Goal: Communication & Community: Answer question/provide support

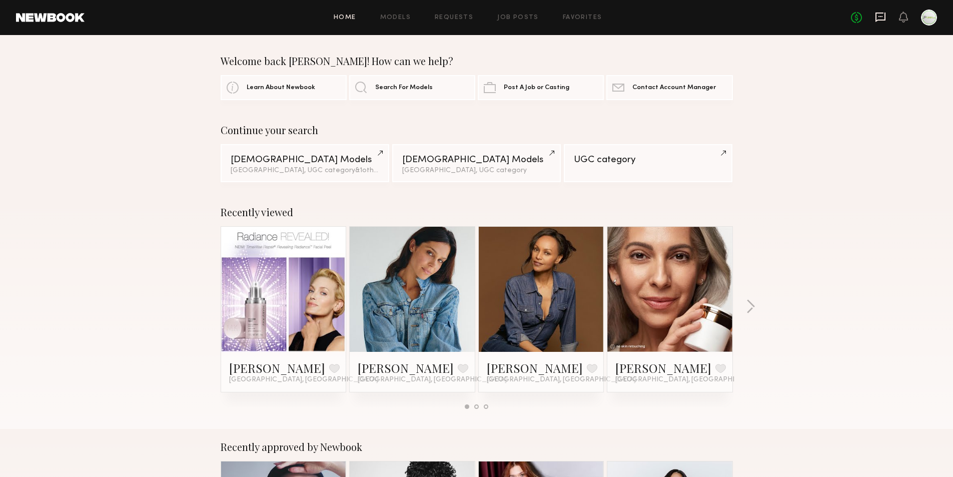
click at [876, 20] on icon at bounding box center [880, 18] width 10 height 10
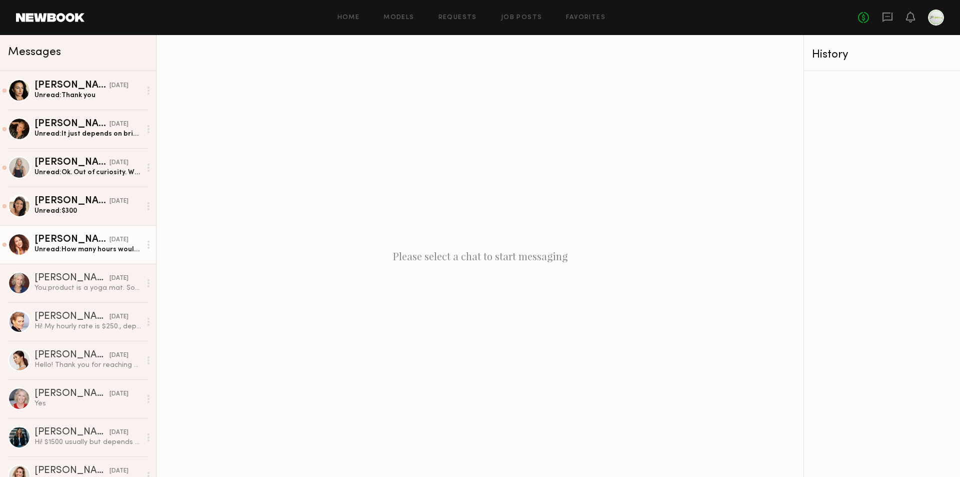
click at [86, 252] on div "Unread: How many hours would it be for? And filming from home?" at bounding box center [88, 250] width 107 height 10
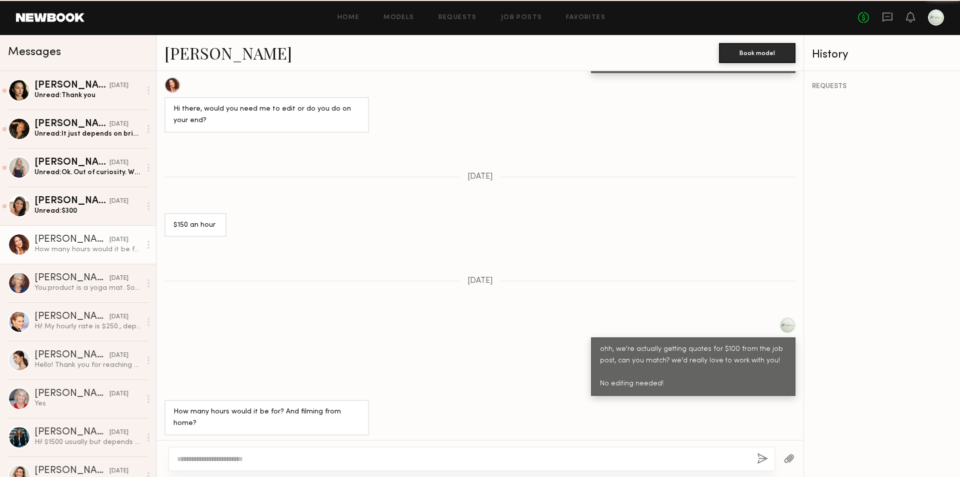
scroll to position [688, 0]
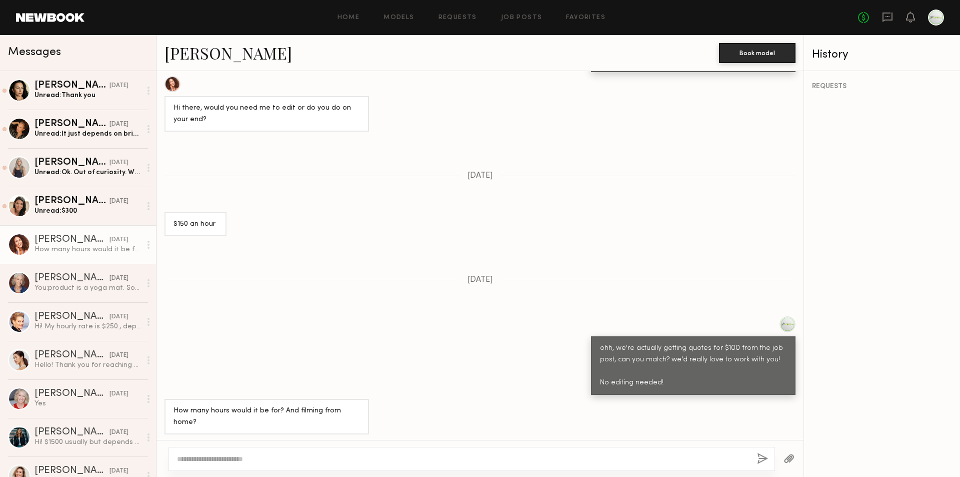
click at [364, 463] on textarea at bounding box center [463, 459] width 572 height 10
type textarea "**********"
click at [765, 458] on button "button" at bounding box center [762, 459] width 11 height 13
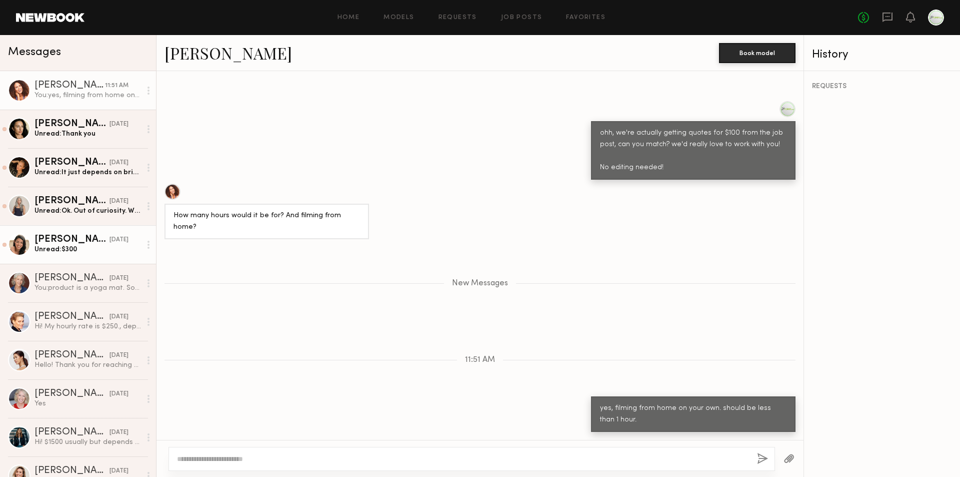
click at [82, 253] on div "Unread: $300" at bounding box center [88, 250] width 107 height 10
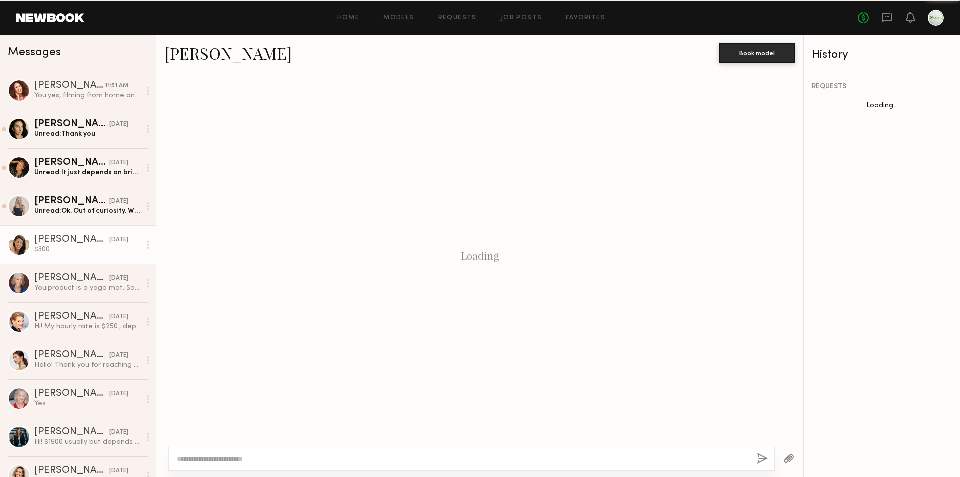
scroll to position [310, 0]
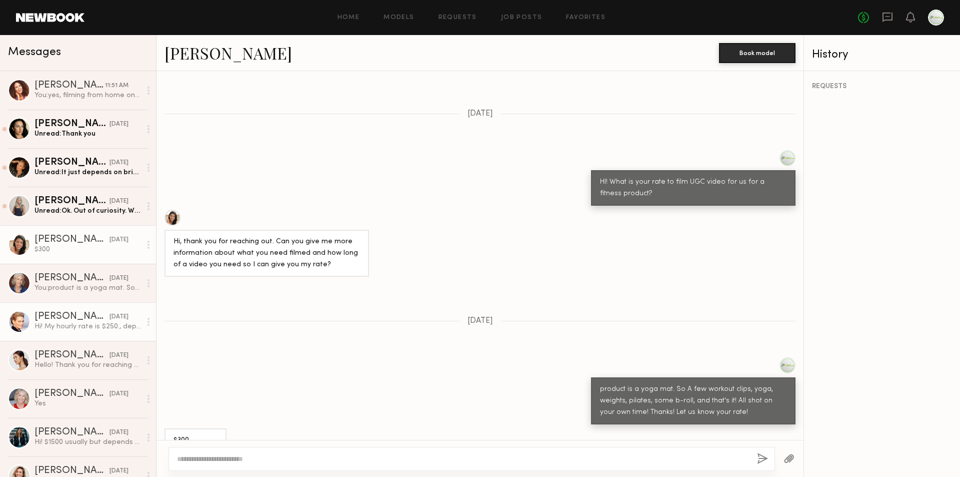
click at [81, 325] on div "Hi! My hourly rate is $250., depending on the complexity and multiple types of …" at bounding box center [88, 327] width 107 height 10
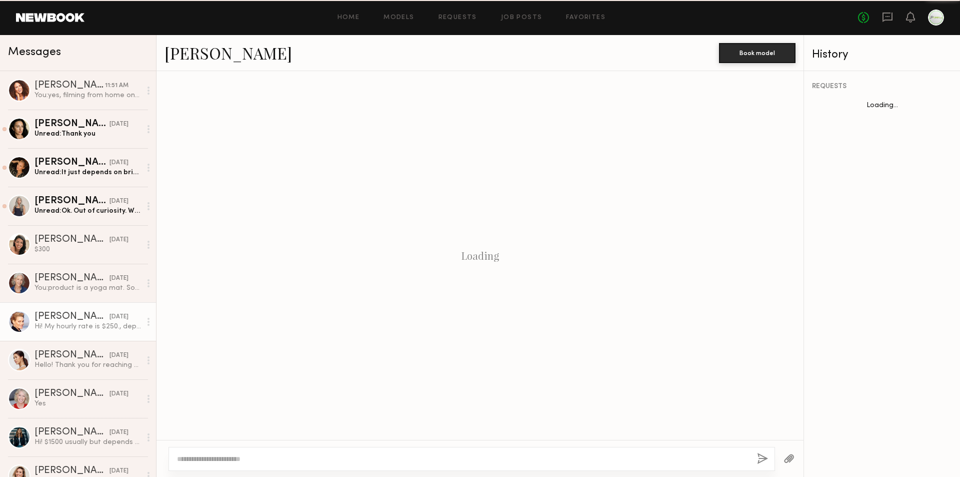
scroll to position [191, 0]
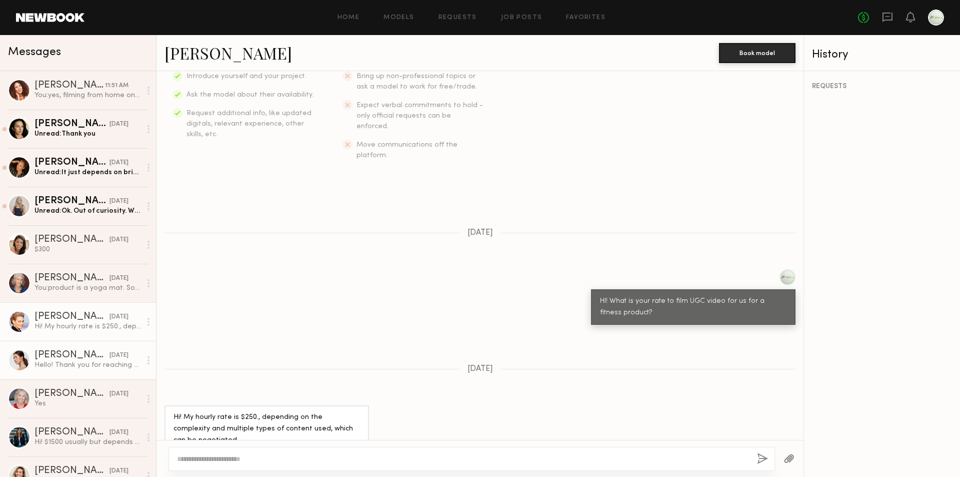
click at [110, 352] on div "08/24/2025" at bounding box center [119, 356] width 19 height 10
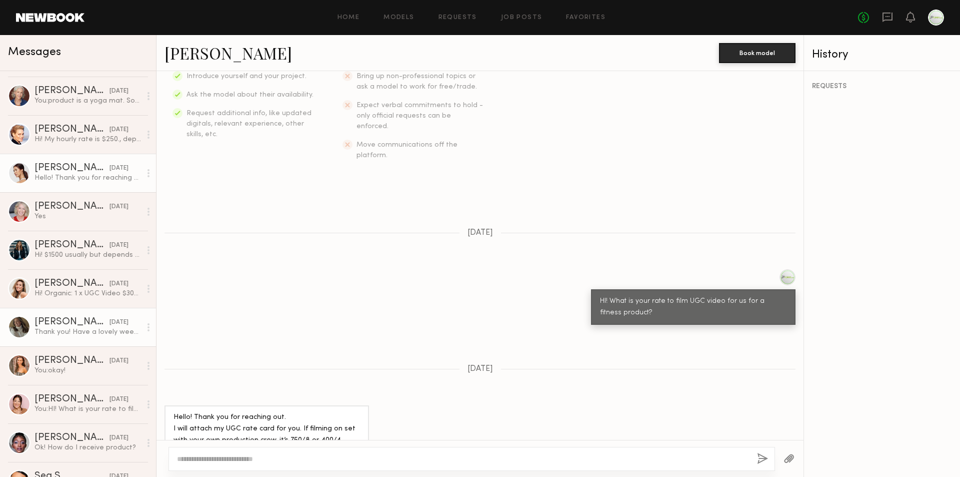
scroll to position [200, 0]
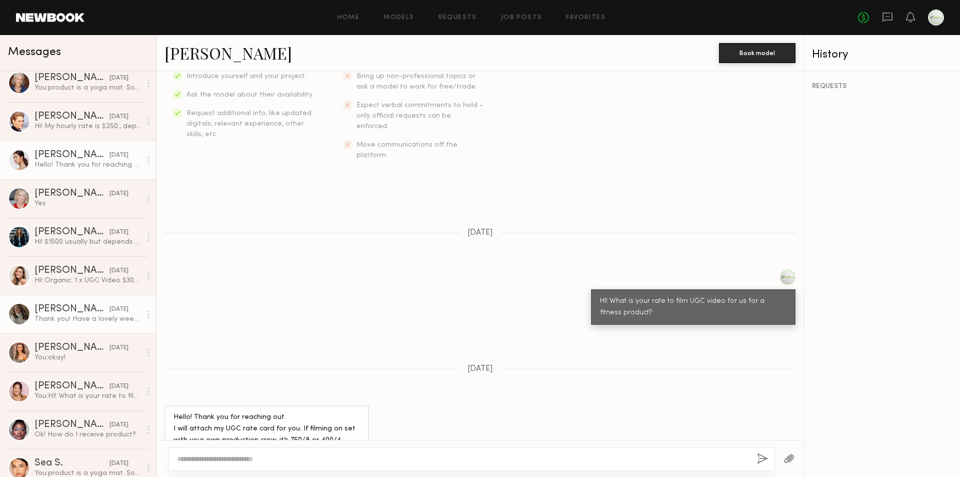
click at [80, 316] on div "Thank you! Have a lovely weekend!" at bounding box center [88, 319] width 107 height 10
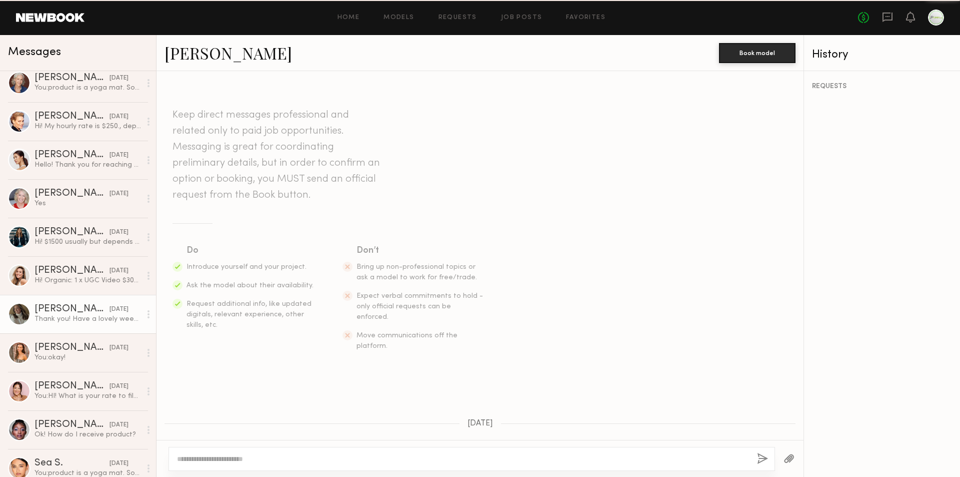
scroll to position [211, 0]
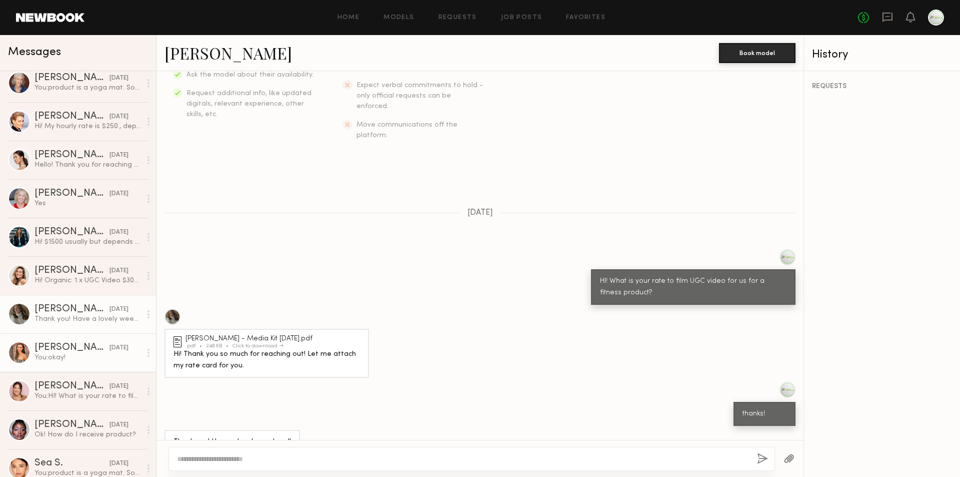
click at [85, 356] on div "You: okay!" at bounding box center [88, 358] width 107 height 10
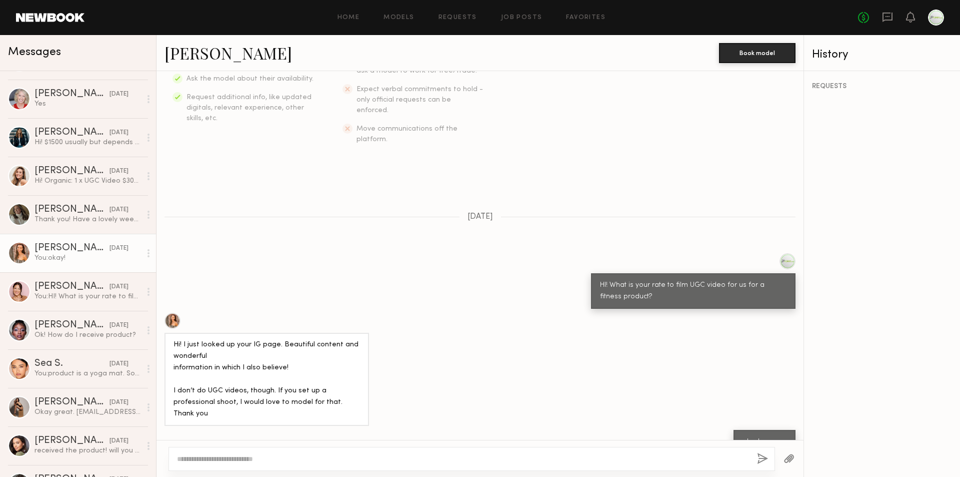
scroll to position [300, 0]
click at [86, 321] on div "Jasmine S." at bounding box center [72, 325] width 75 height 10
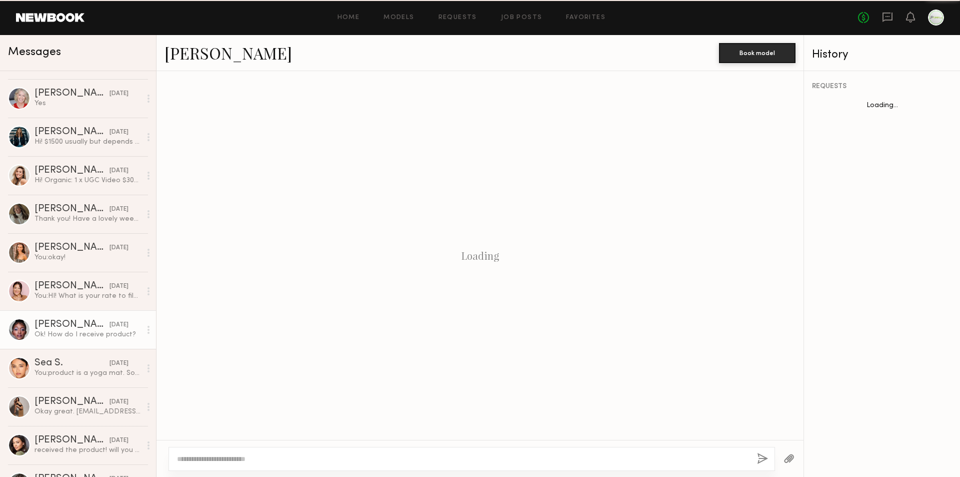
click at [86, 321] on div "Jasmine S." at bounding box center [72, 325] width 75 height 10
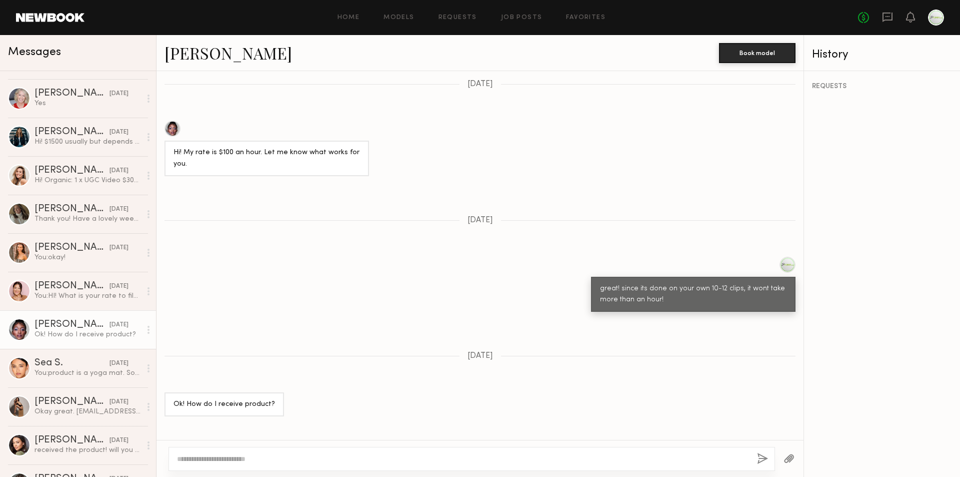
scroll to position [682, 0]
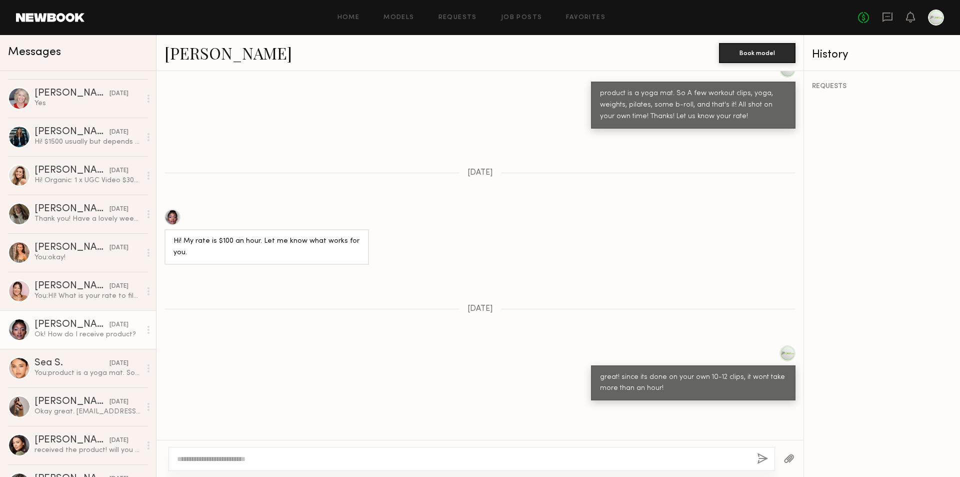
click at [175, 209] on div at bounding box center [173, 217] width 16 height 16
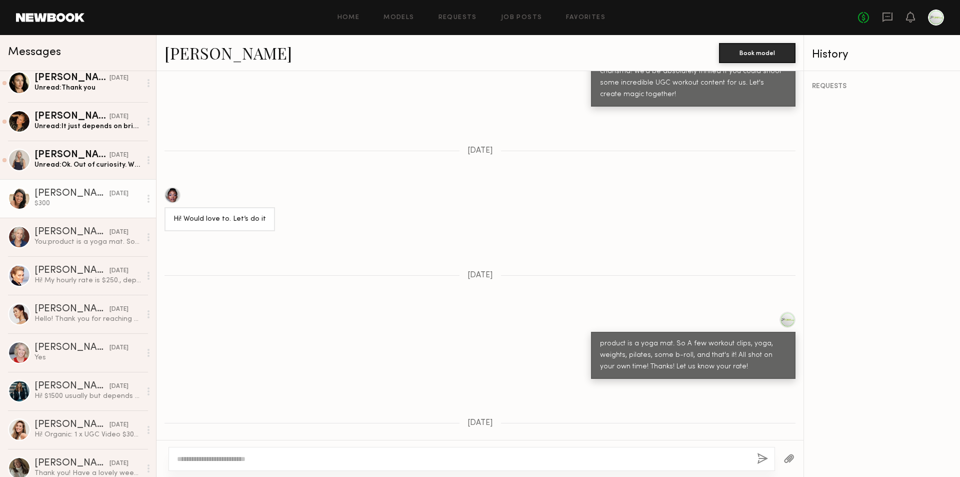
scroll to position [0, 0]
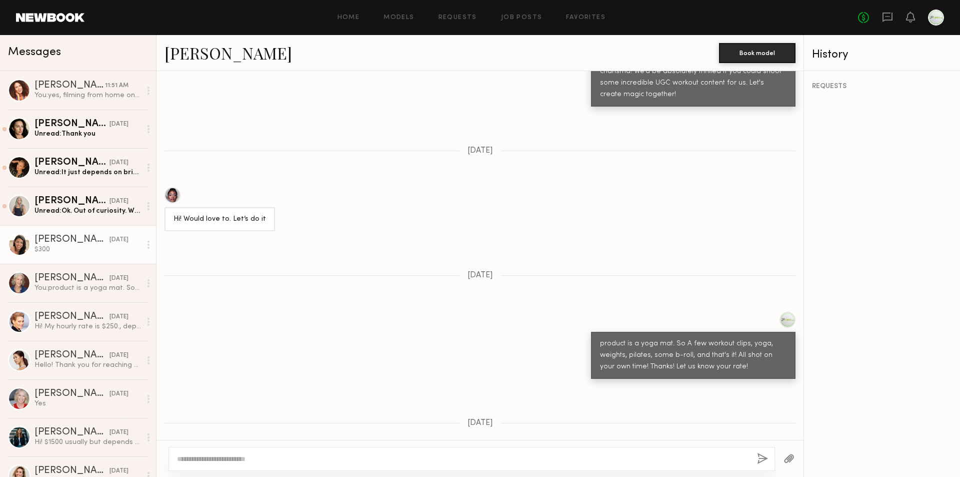
click at [50, 245] on div "Sylvia W." at bounding box center [72, 240] width 75 height 10
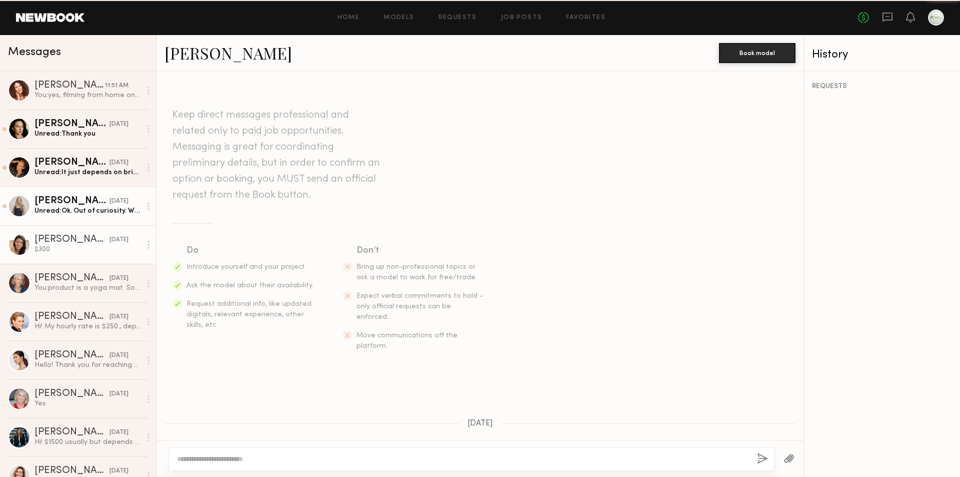
scroll to position [310, 0]
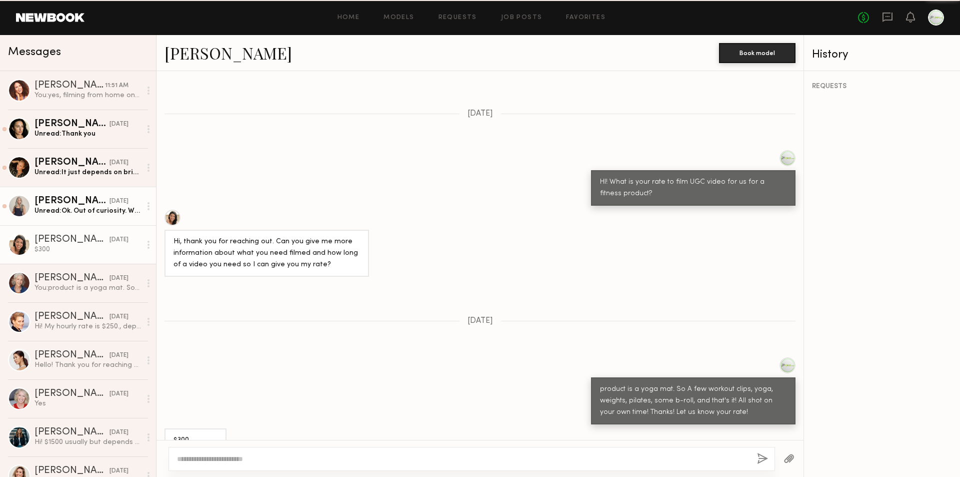
click at [80, 214] on div "Unread: Ok. Out of curiosity. What do you usually offer for your UGC ?" at bounding box center [88, 211] width 107 height 10
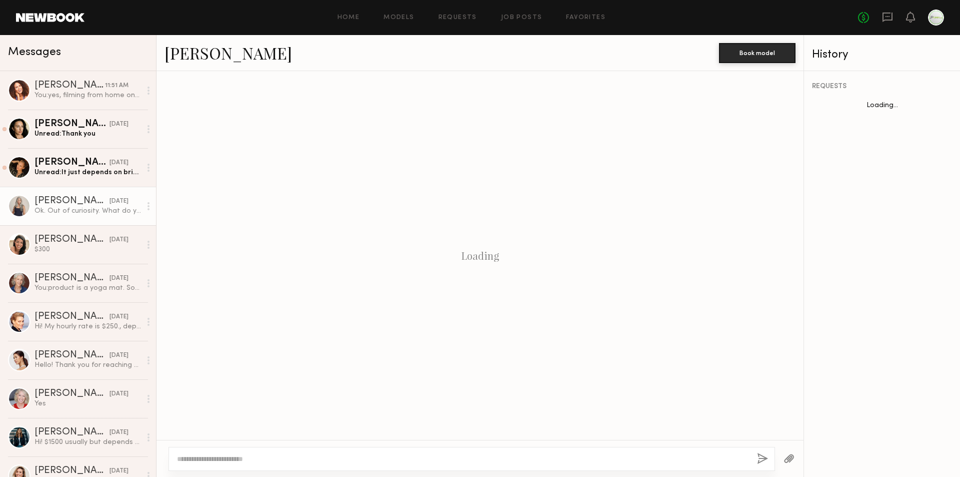
scroll to position [456, 0]
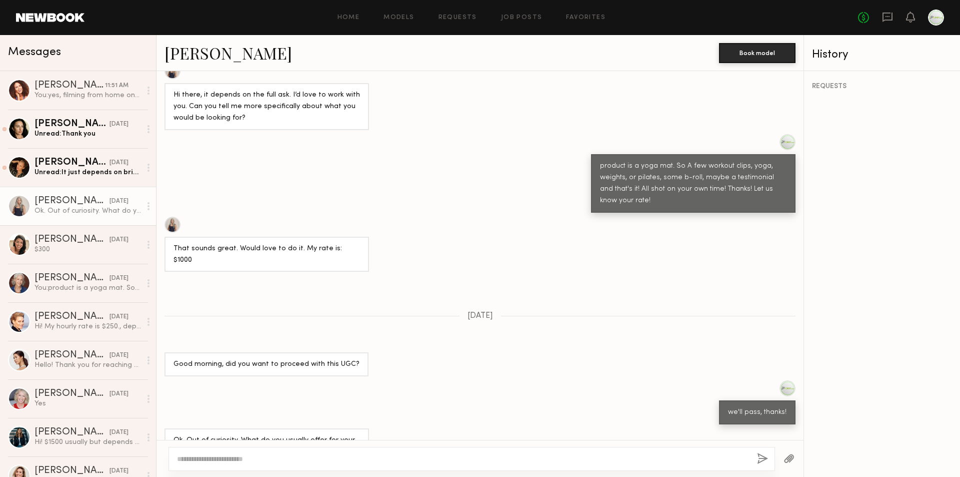
click at [258, 460] on textarea at bounding box center [463, 459] width 572 height 10
click at [79, 183] on link "Sarah K. yesterday Unread: It just depends on brief? Is it just a talking head?…" at bounding box center [78, 167] width 156 height 39
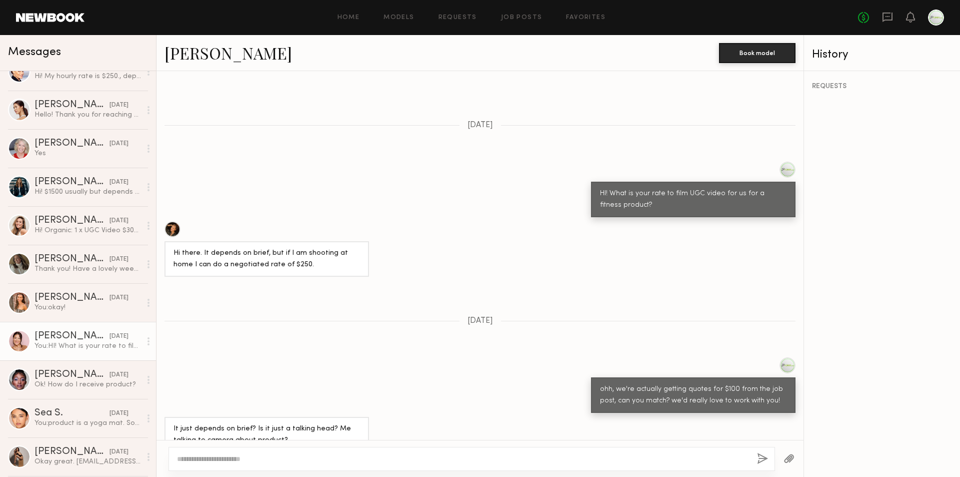
scroll to position [300, 0]
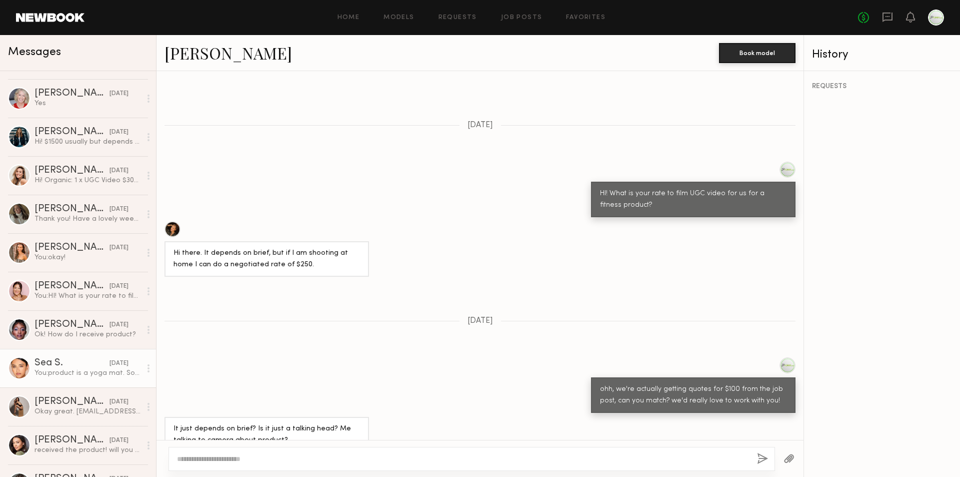
click at [110, 367] on div "04/07/2025" at bounding box center [119, 364] width 19 height 10
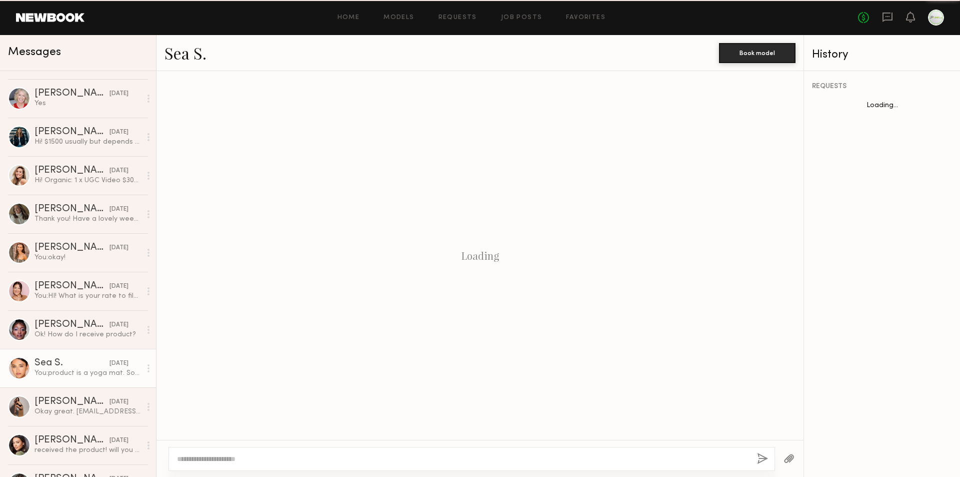
scroll to position [431, 0]
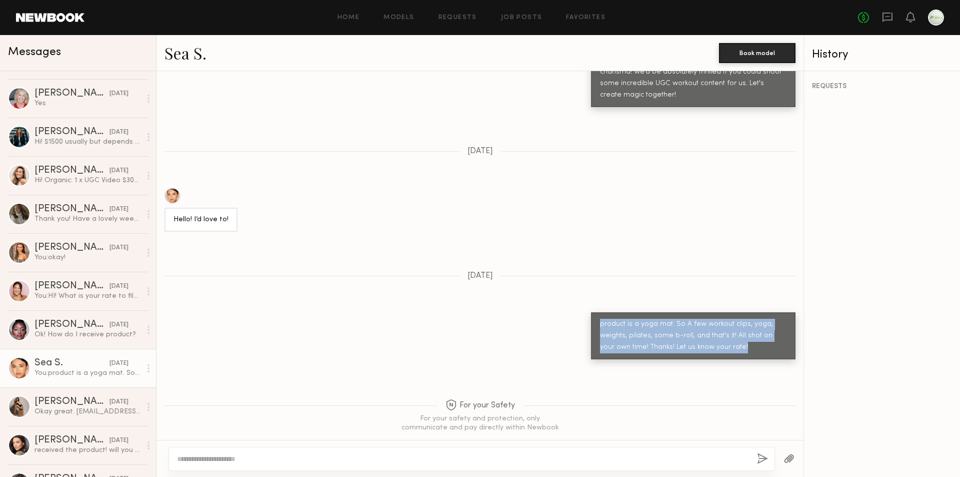
drag, startPoint x: 725, startPoint y: 325, endPoint x: 593, endPoint y: 307, distance: 132.8
click at [600, 319] on div "product is a yoga mat. So A few workout clips, yoga, weights, pilates, some b-r…" at bounding box center [693, 336] width 187 height 35
copy div "product is a yoga mat. So A few workout clips, yoga, weights, pilates, some b-r…"
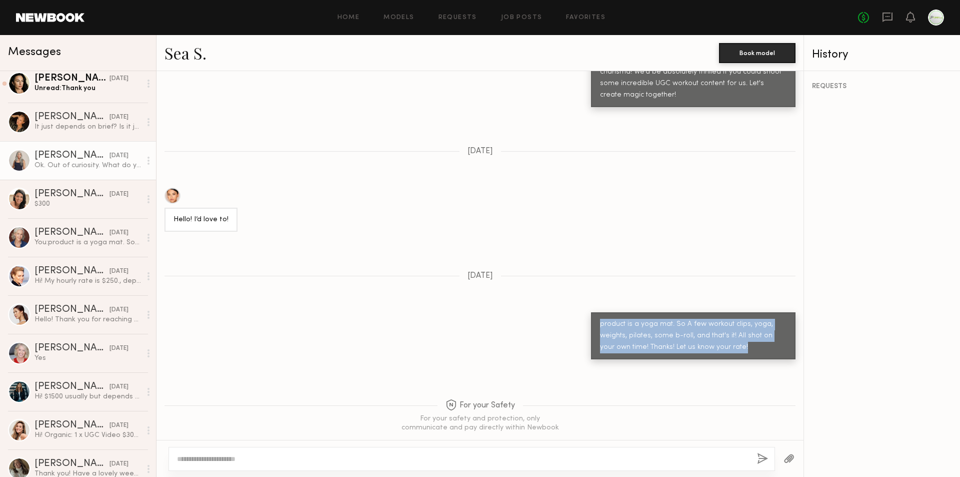
scroll to position [0, 0]
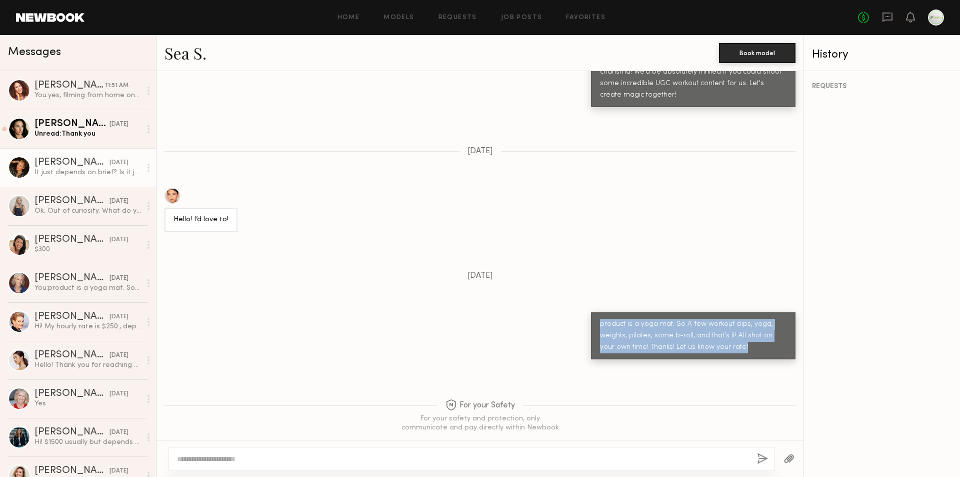
click at [73, 164] on div "Sarah K." at bounding box center [72, 163] width 75 height 10
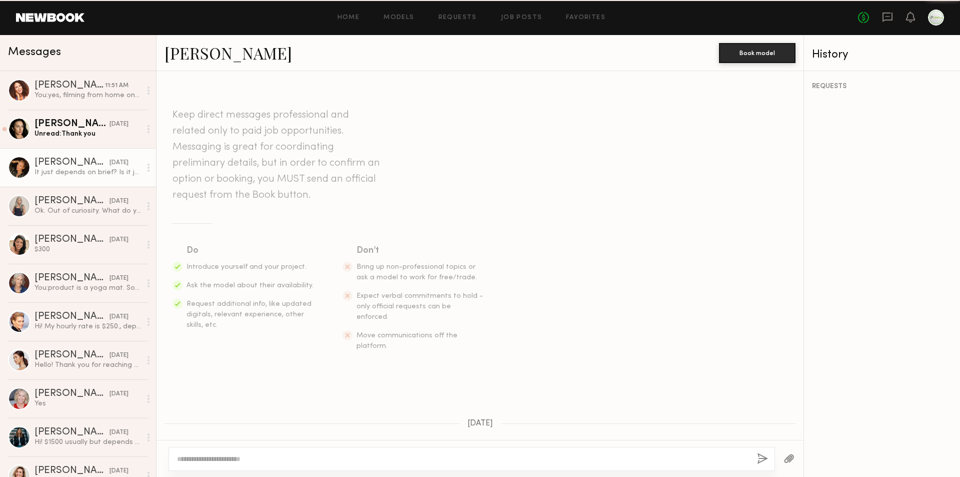
scroll to position [298, 0]
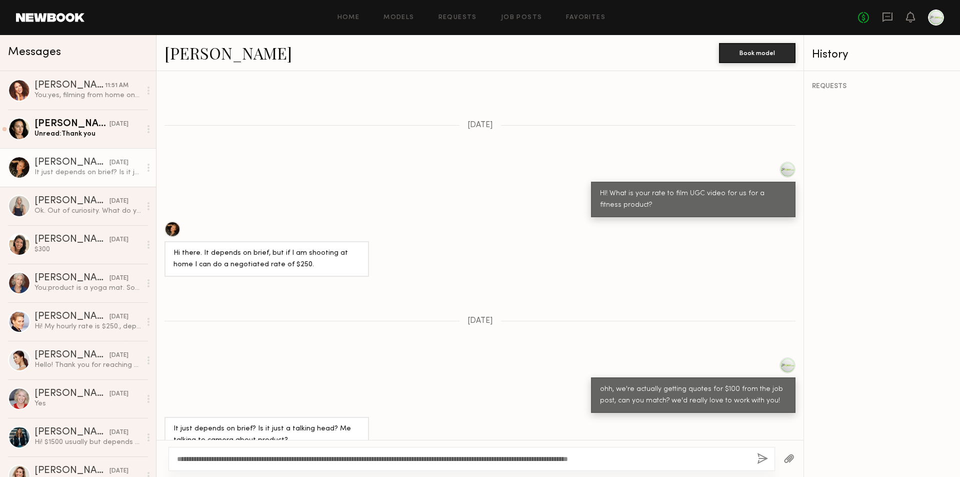
click at [326, 463] on textarea "**********" at bounding box center [463, 459] width 572 height 10
drag, startPoint x: 386, startPoint y: 459, endPoint x: 373, endPoint y: 459, distance: 13.0
click at [373, 459] on textarea "**********" at bounding box center [463, 459] width 572 height 10
click at [453, 450] on div "**********" at bounding box center [472, 459] width 607 height 24
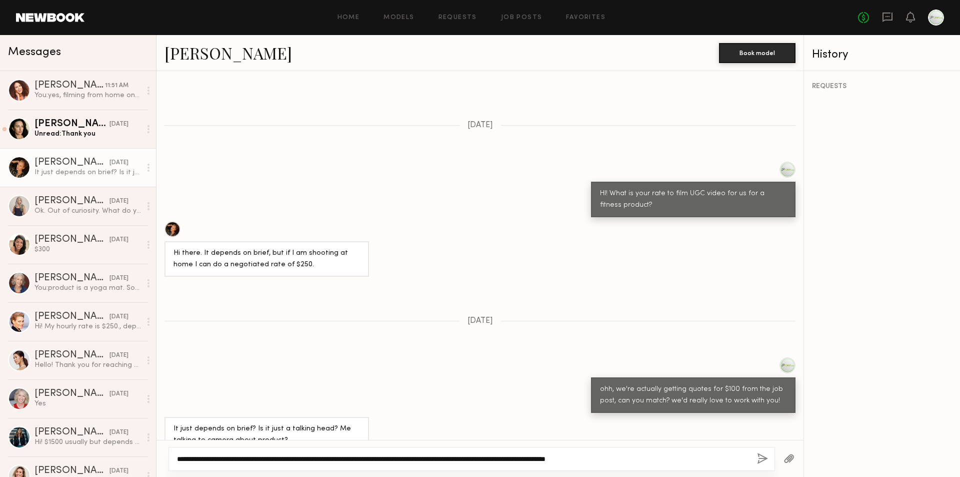
click at [475, 455] on textarea "**********" at bounding box center [463, 459] width 572 height 10
drag, startPoint x: 629, startPoint y: 457, endPoint x: 455, endPoint y: 457, distance: 173.5
click at [455, 457] on textarea "**********" at bounding box center [463, 459] width 572 height 10
type textarea "**********"
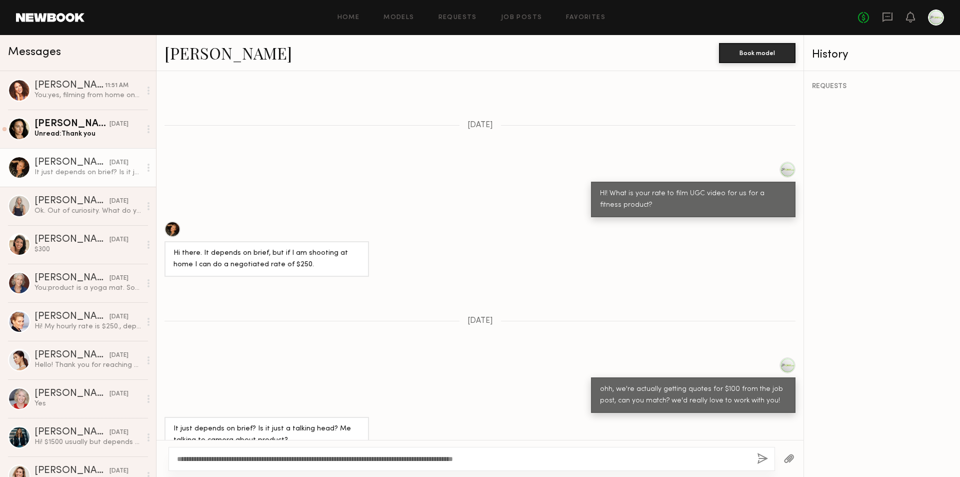
click at [769, 457] on div "**********" at bounding box center [472, 459] width 607 height 24
click at [762, 455] on button "button" at bounding box center [762, 459] width 11 height 13
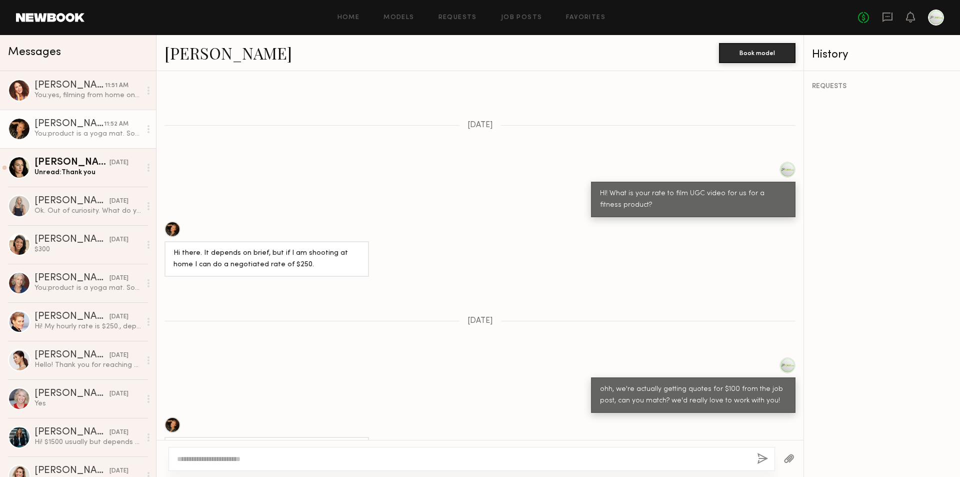
scroll to position [514, 0]
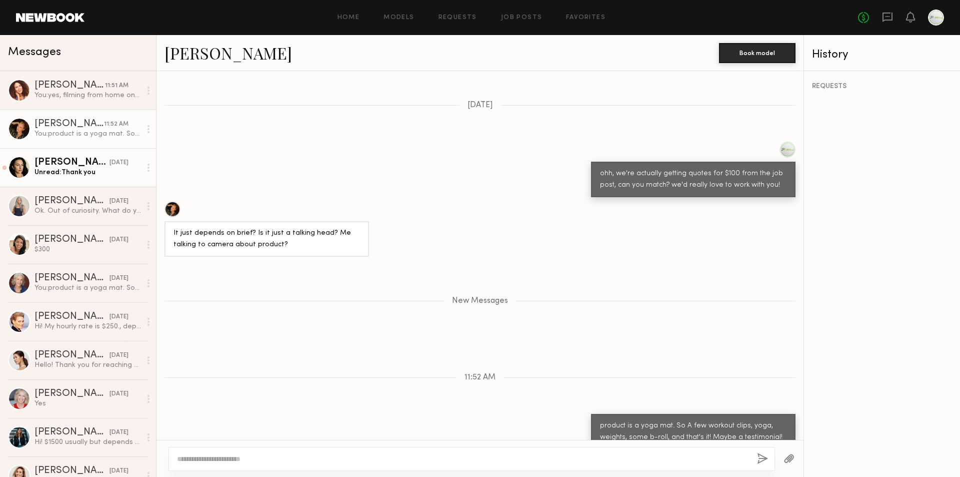
click at [87, 167] on div "Inga S." at bounding box center [72, 163] width 75 height 10
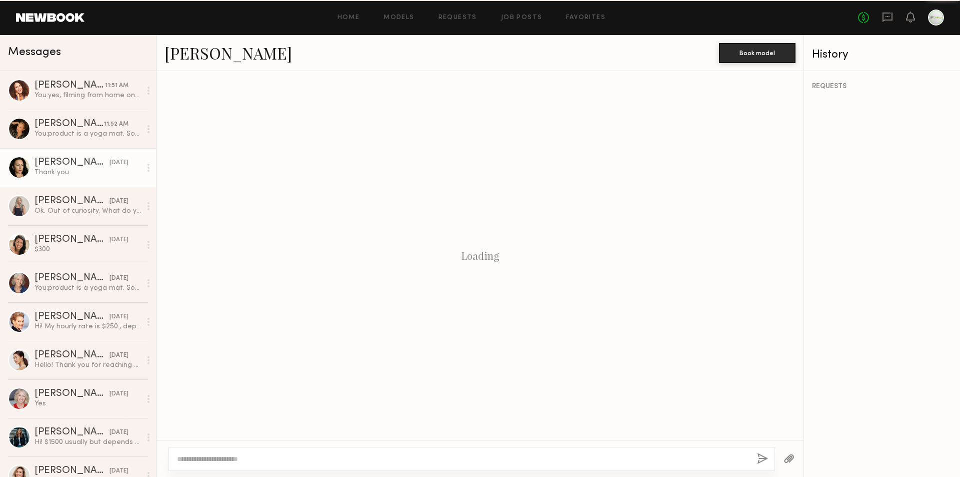
scroll to position [463, 0]
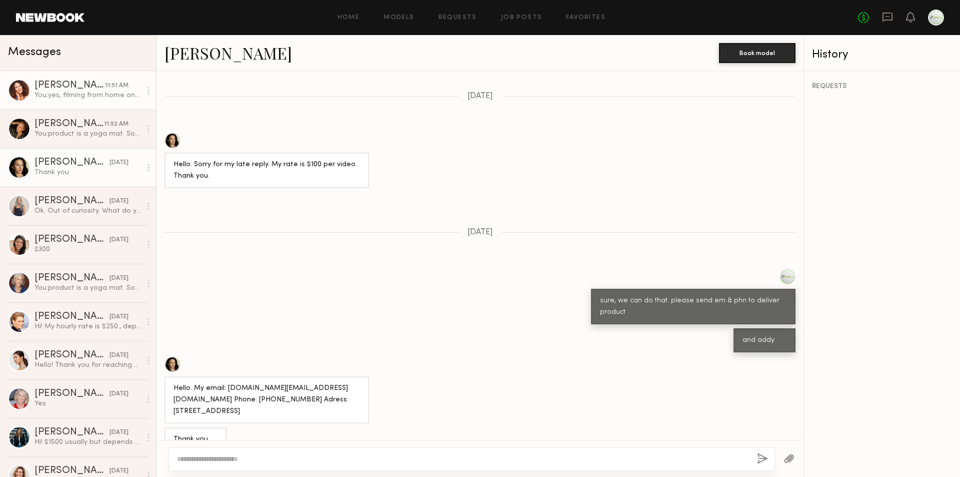
click at [71, 94] on div "You: yes, filming from home on your own. should be less than 1 hour." at bounding box center [88, 96] width 107 height 10
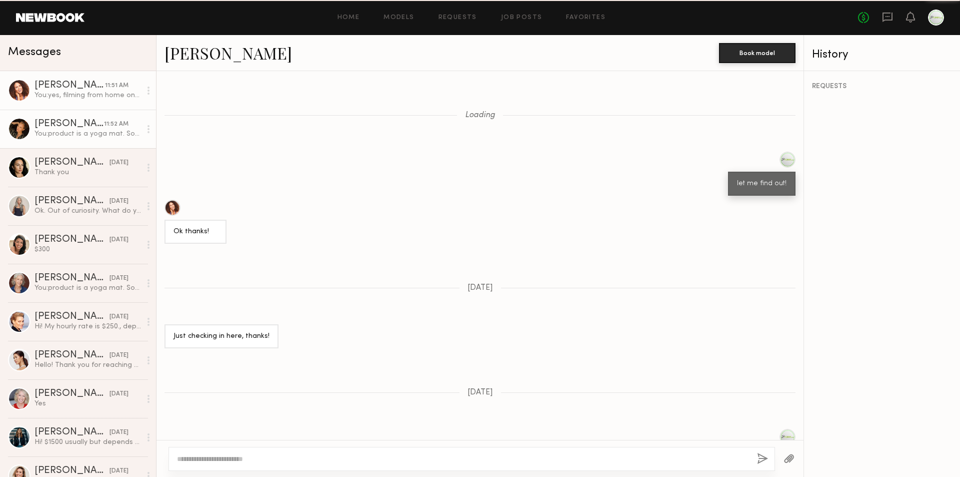
scroll to position [825, 0]
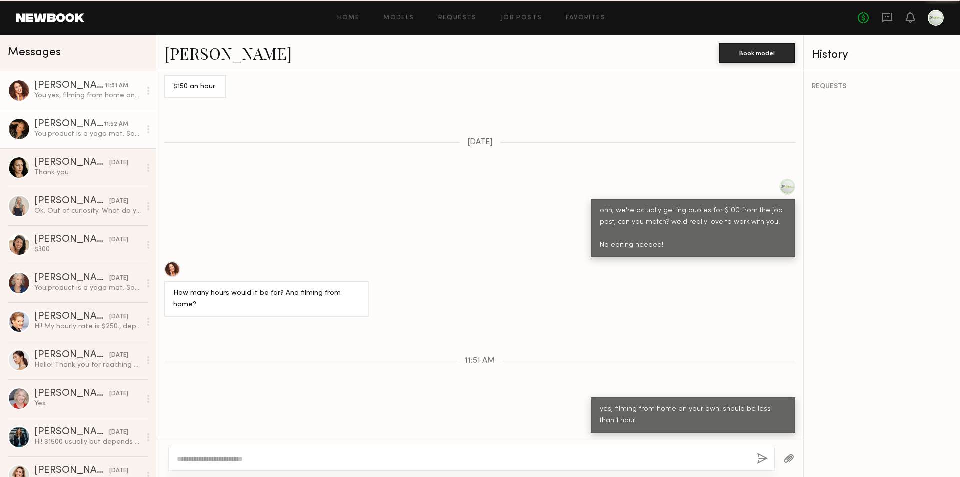
click at [78, 131] on div "You: product is a yoga mat. So A few workout clips, yoga, weights, some b-roll,…" at bounding box center [88, 134] width 107 height 10
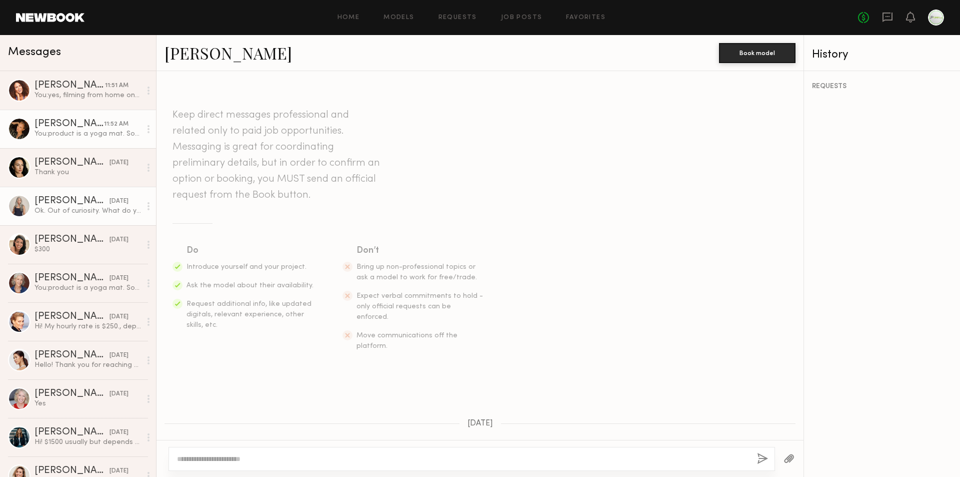
scroll to position [436, 0]
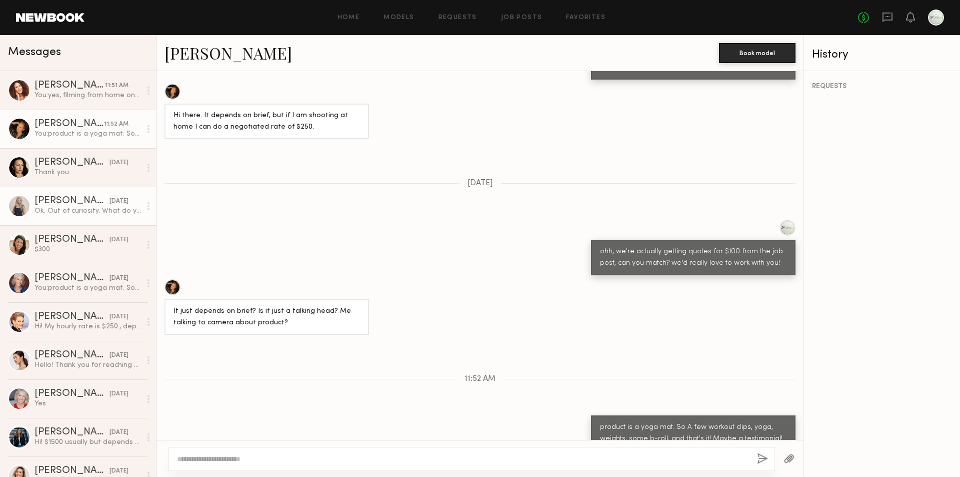
click at [83, 207] on div "Ok. Out of curiosity. What do you usually offer for your UGC ?" at bounding box center [88, 211] width 107 height 10
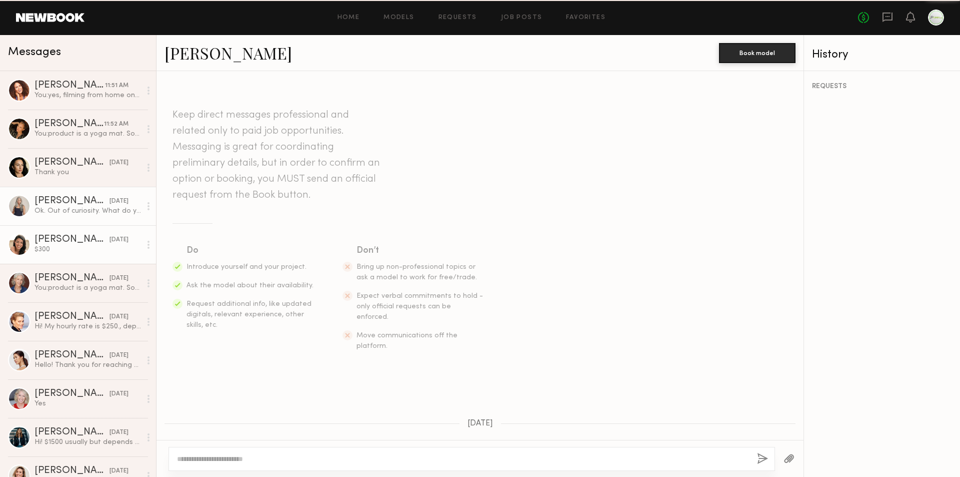
scroll to position [456, 0]
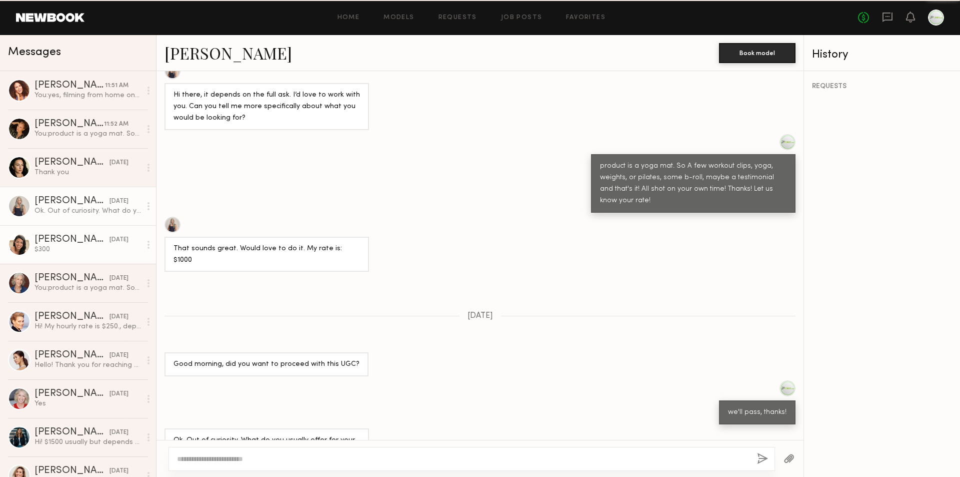
click at [78, 241] on div "Sylvia W." at bounding box center [72, 240] width 75 height 10
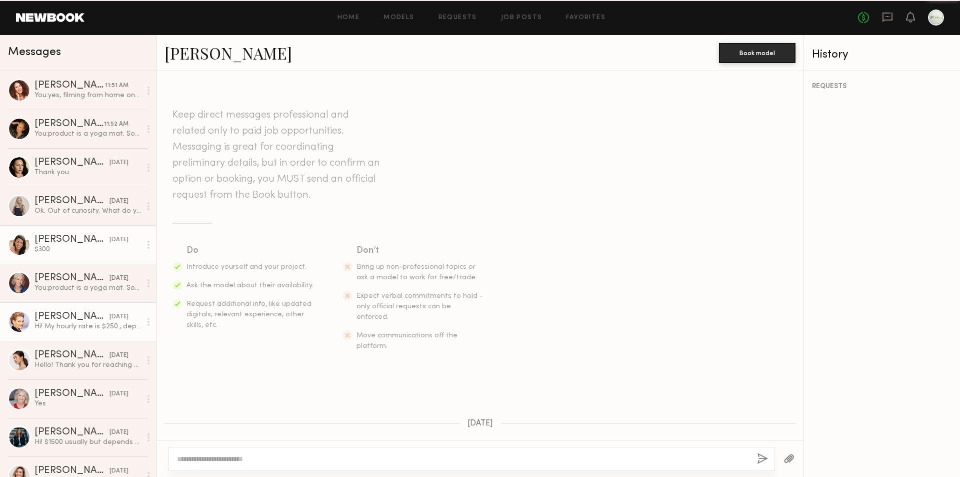
scroll to position [310, 0]
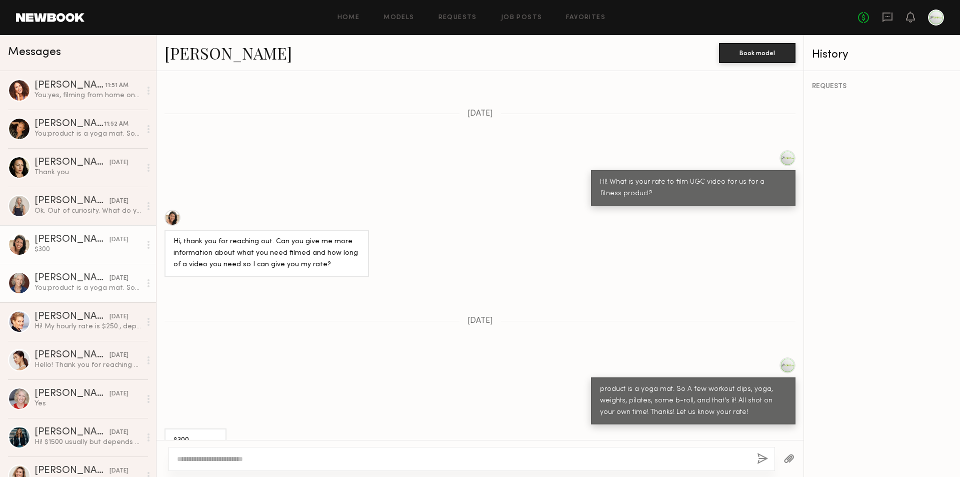
click at [78, 274] on div "Holly K." at bounding box center [72, 278] width 75 height 10
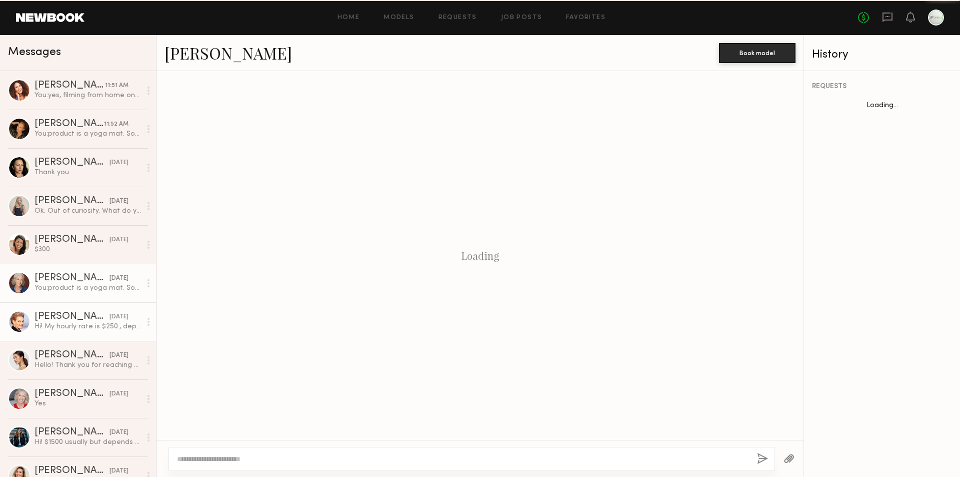
scroll to position [471, 0]
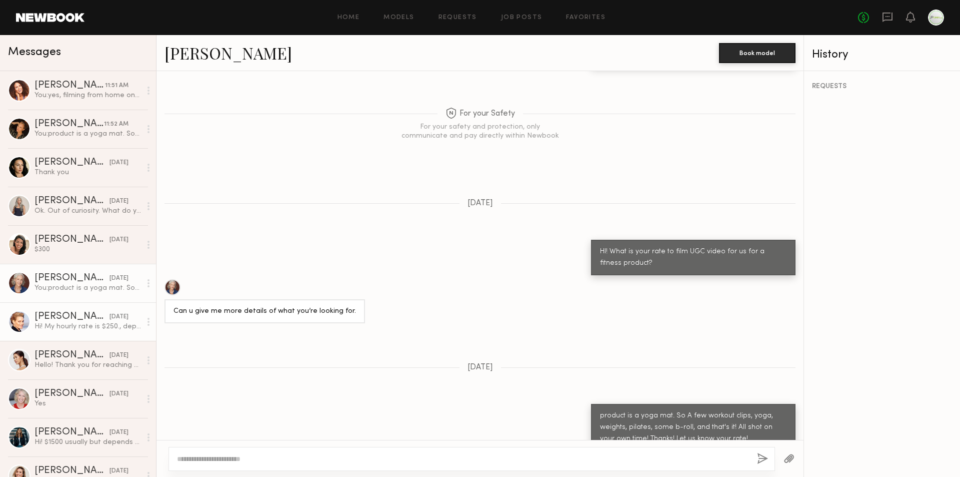
click at [84, 319] on div "Odile C." at bounding box center [72, 317] width 75 height 10
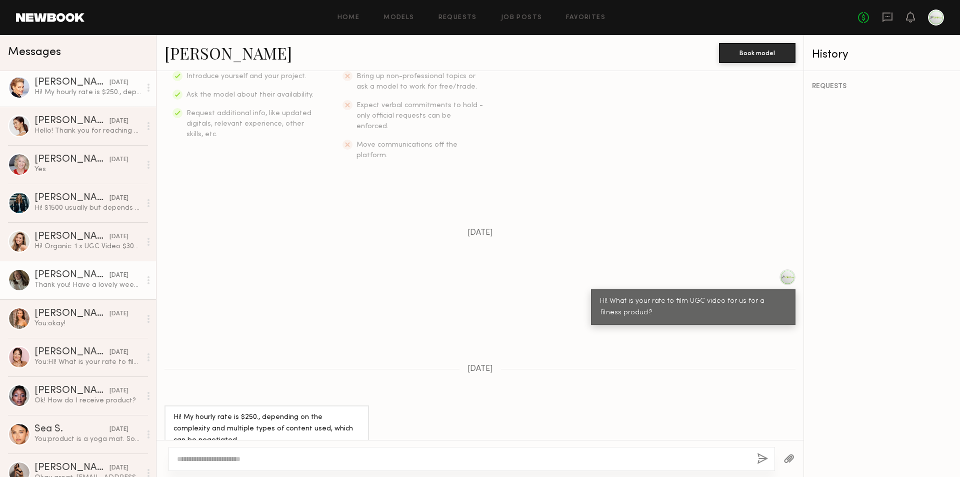
scroll to position [250, 0]
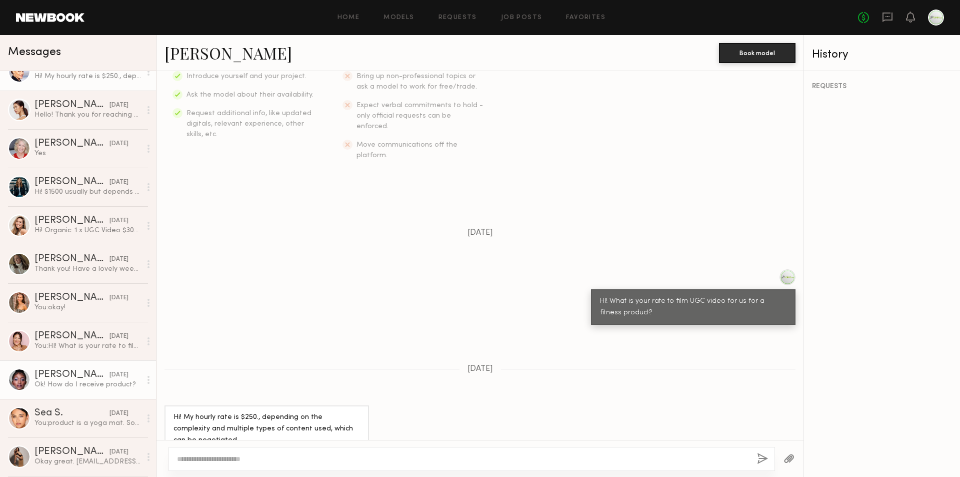
click at [80, 373] on div "Jasmine S." at bounding box center [72, 375] width 75 height 10
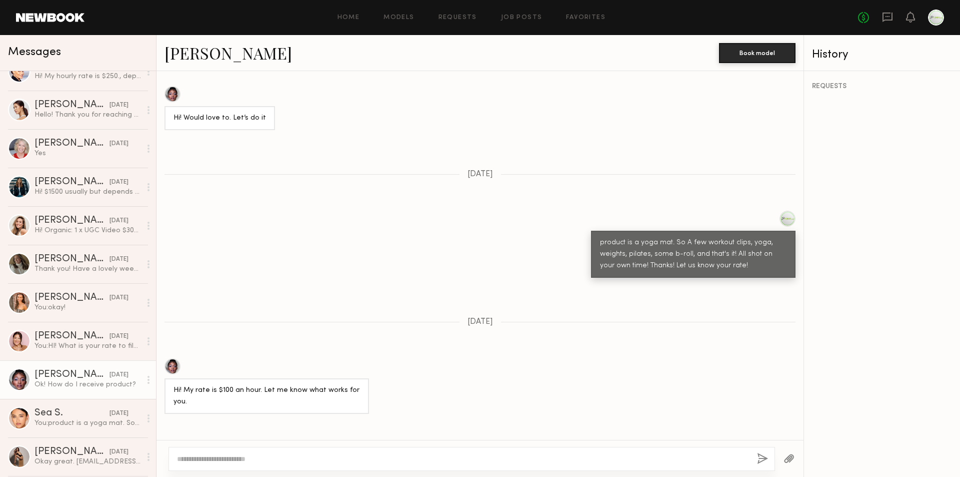
scroll to position [432, 0]
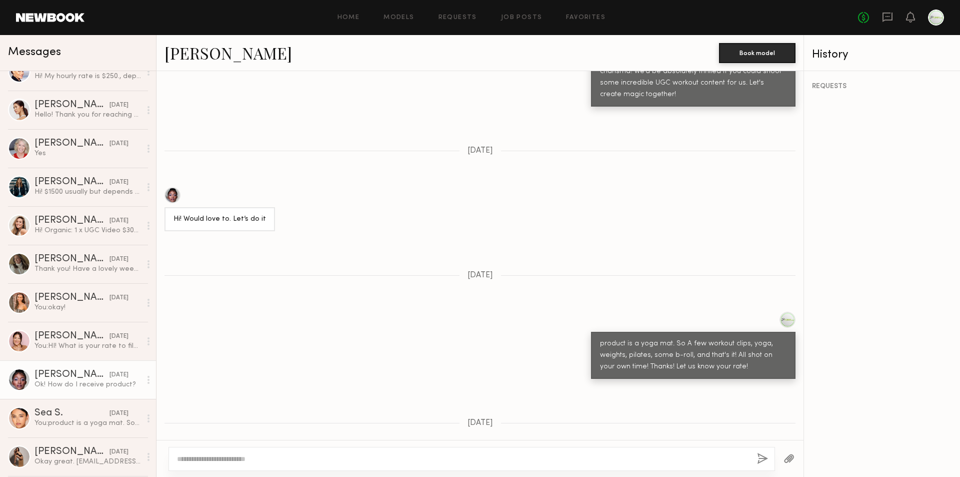
click at [172, 187] on div at bounding box center [173, 195] width 16 height 16
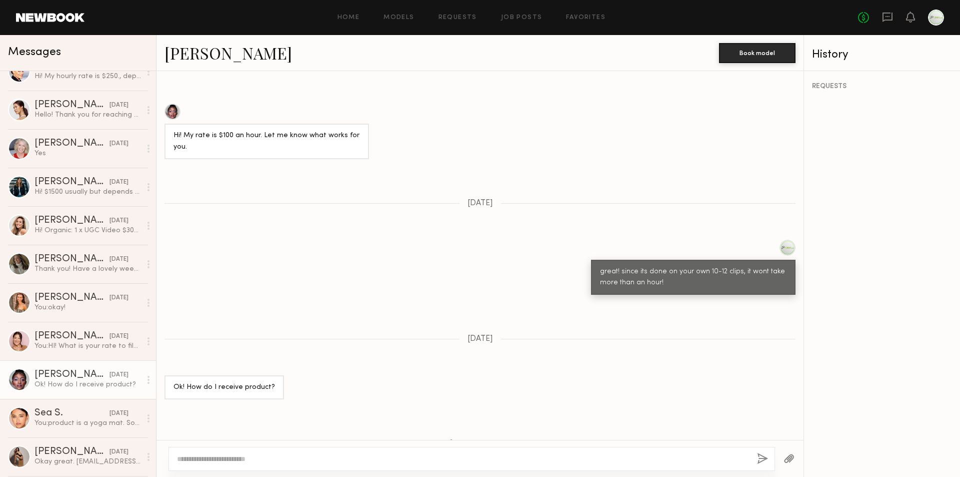
scroll to position [832, 0]
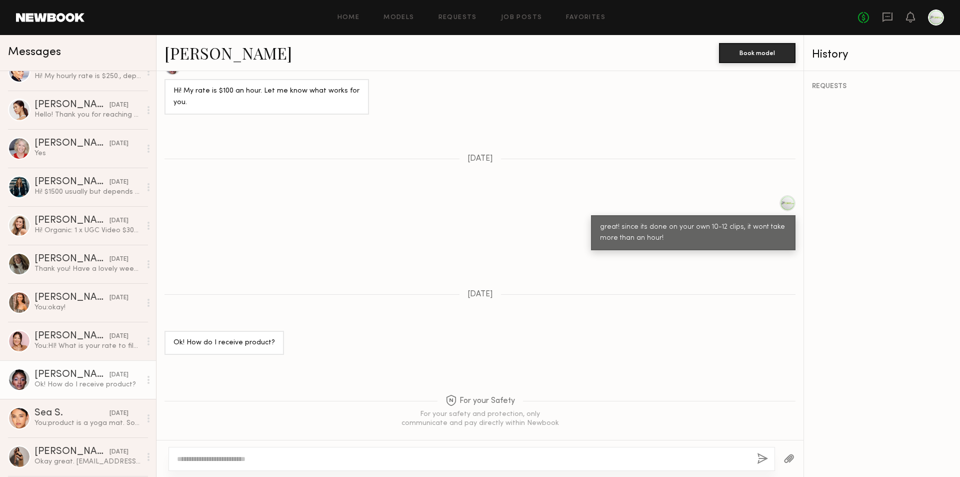
click at [310, 457] on textarea at bounding box center [463, 459] width 572 height 10
type textarea "**********"
click at [762, 456] on button "button" at bounding box center [762, 459] width 11 height 13
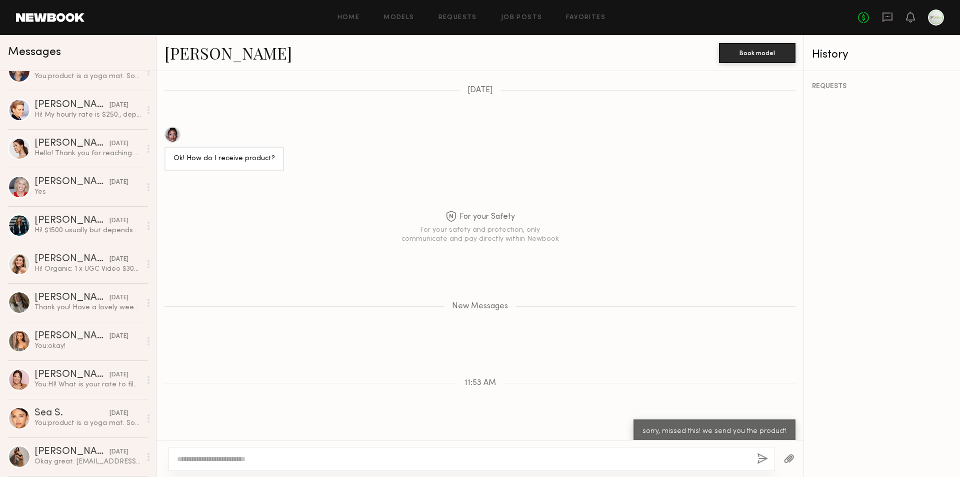
scroll to position [0, 0]
